Goal: Task Accomplishment & Management: Complete application form

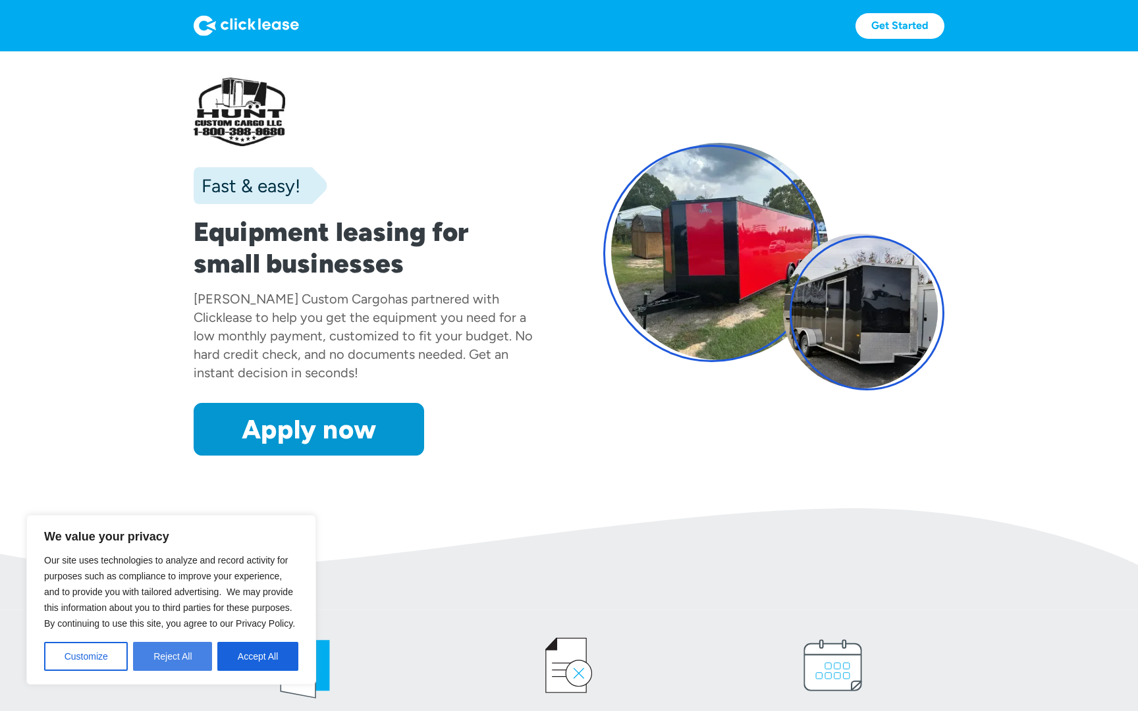
click at [193, 651] on button "Reject All" at bounding box center [172, 656] width 79 height 29
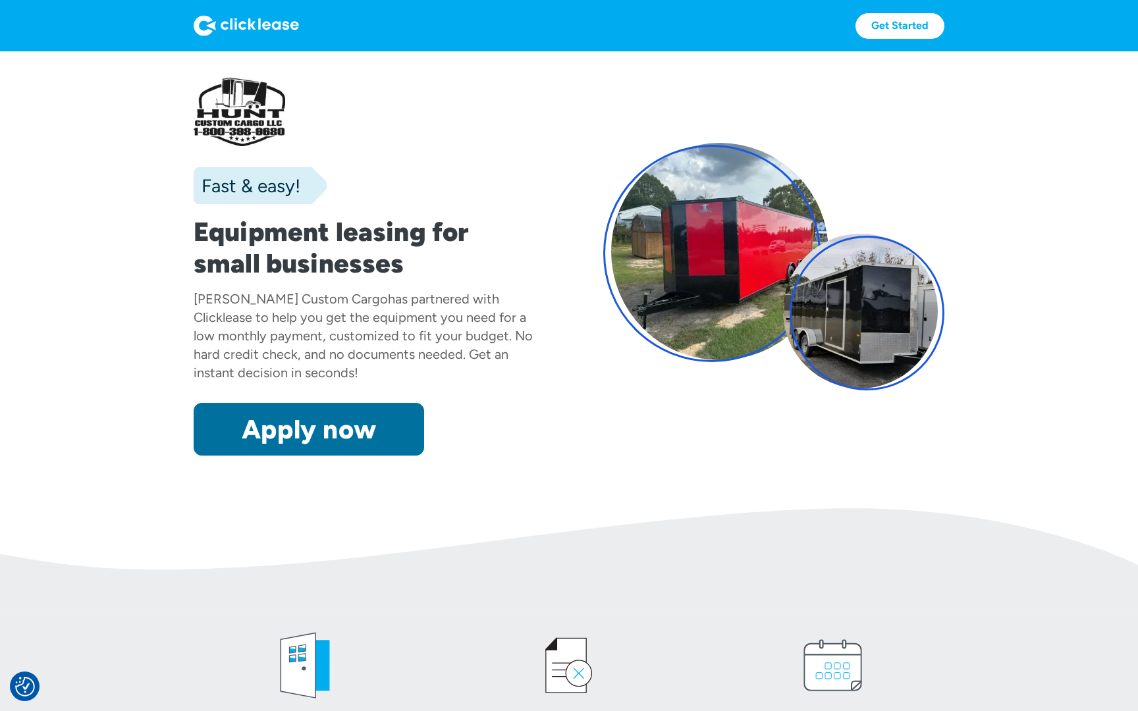
click at [357, 445] on link "Apply now" at bounding box center [309, 429] width 230 height 53
